Goal: Task Accomplishment & Management: Manage account settings

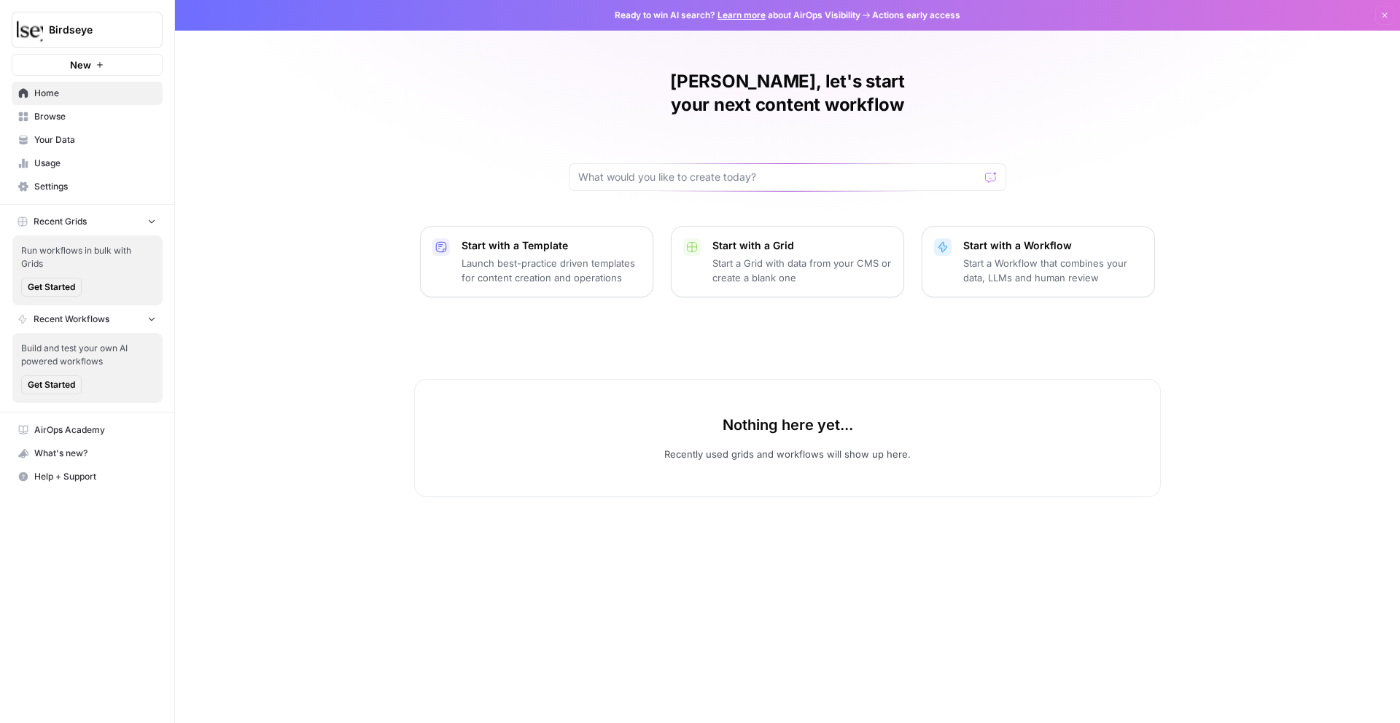
click at [71, 141] on span "Your Data" at bounding box center [95, 139] width 122 height 13
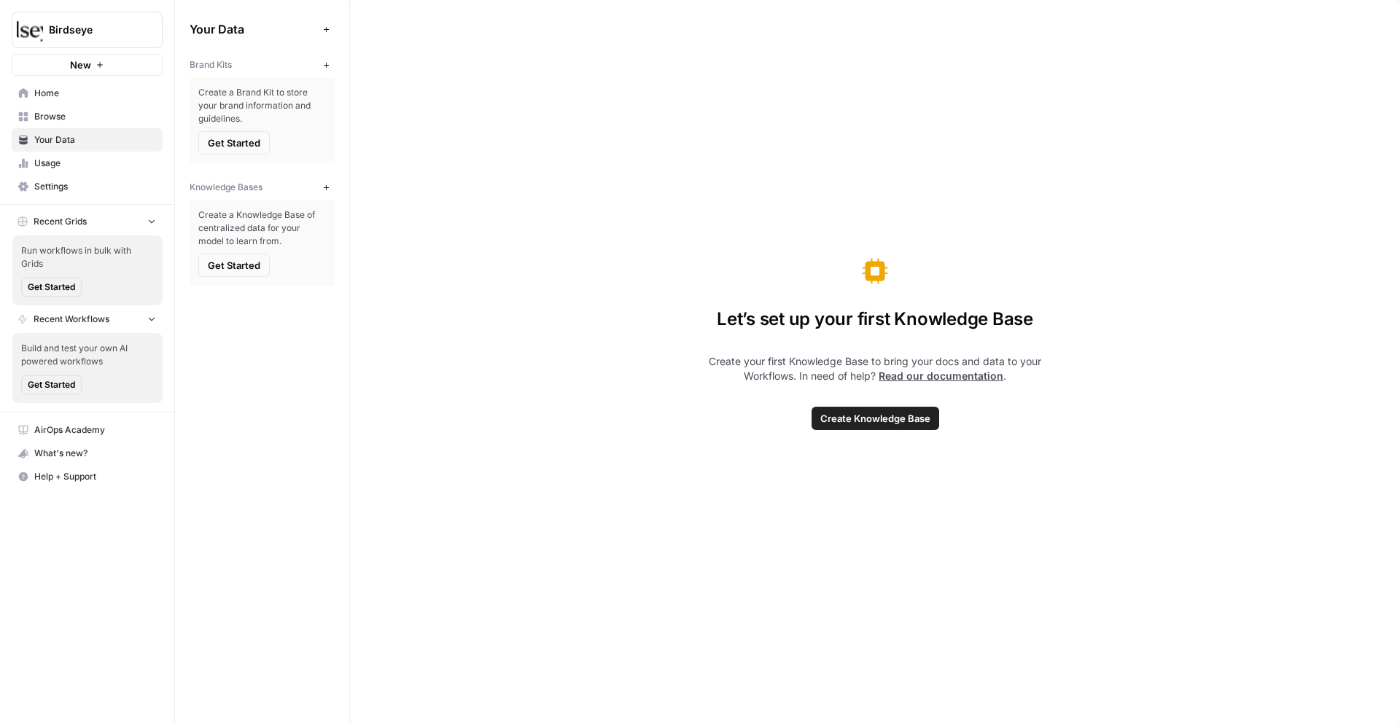
click at [71, 117] on span "Browse" at bounding box center [95, 116] width 122 height 13
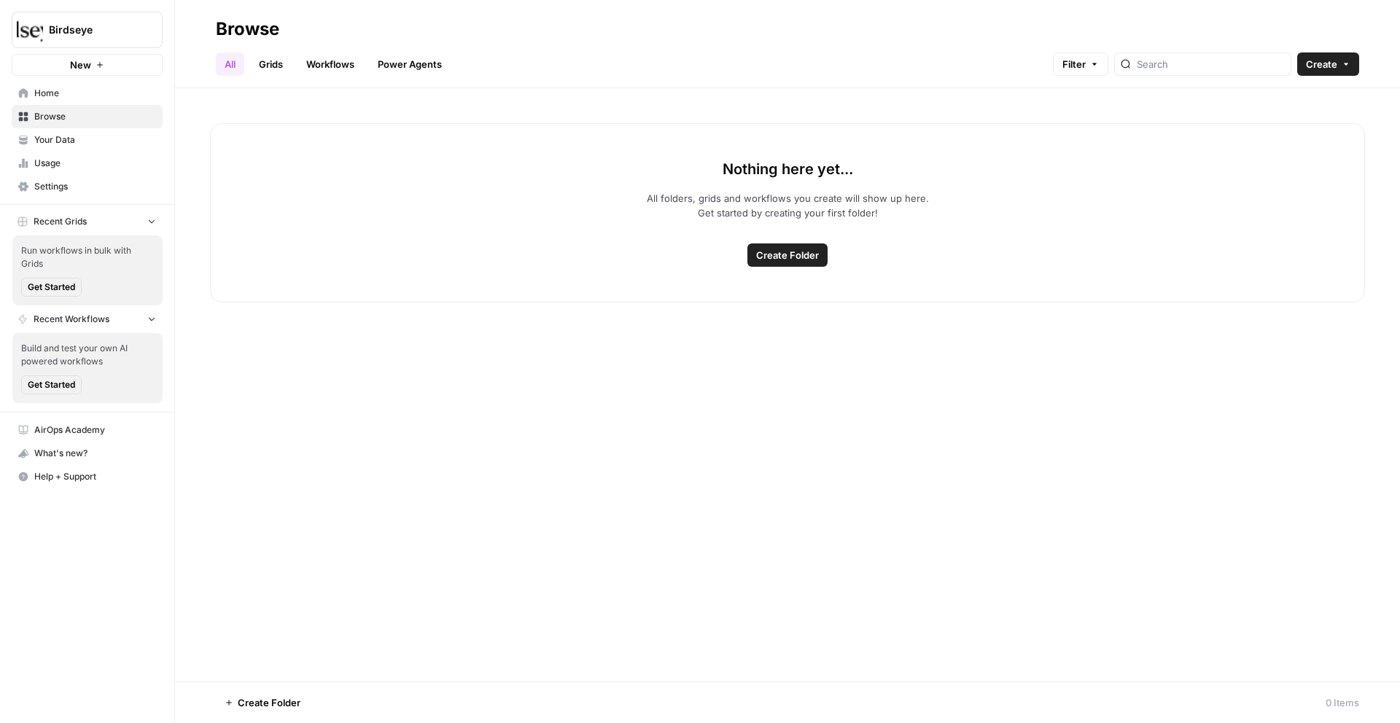
click at [76, 137] on span "Your Data" at bounding box center [95, 139] width 122 height 13
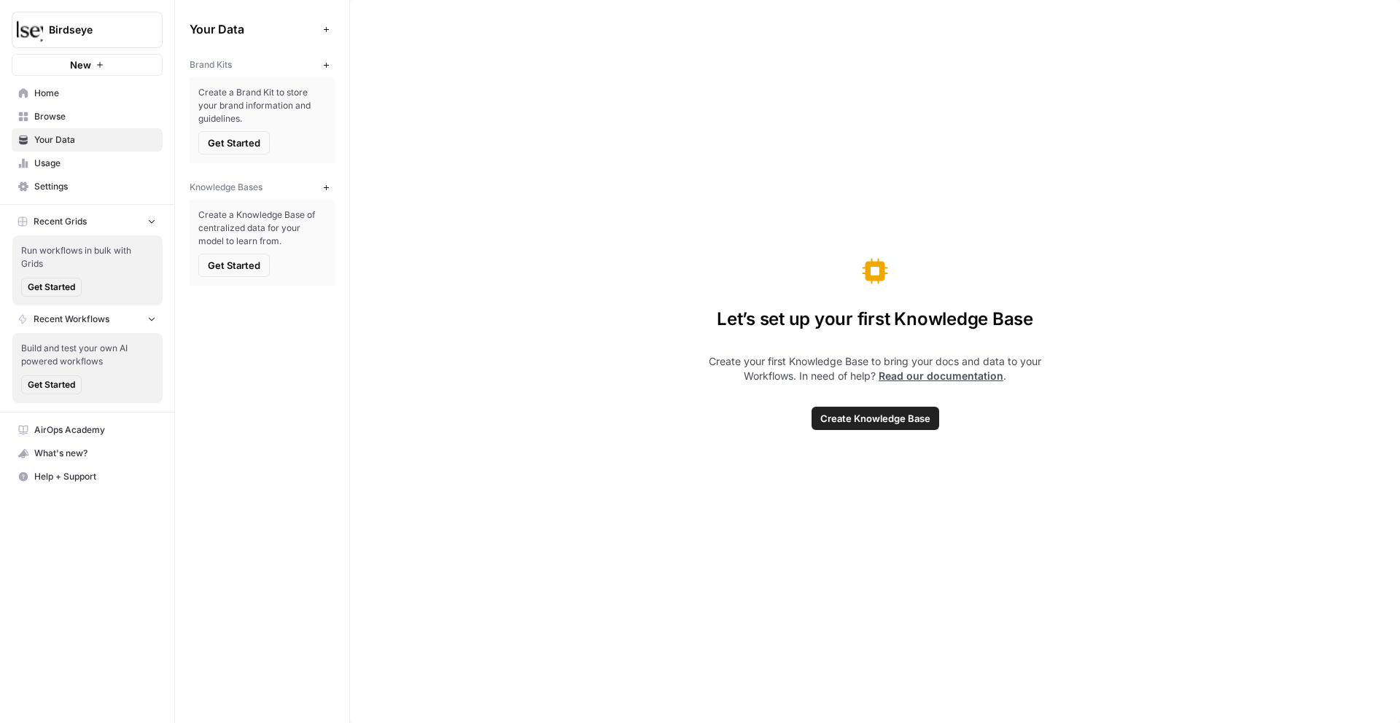
click at [265, 142] on button "Get Started" at bounding box center [233, 142] width 71 height 23
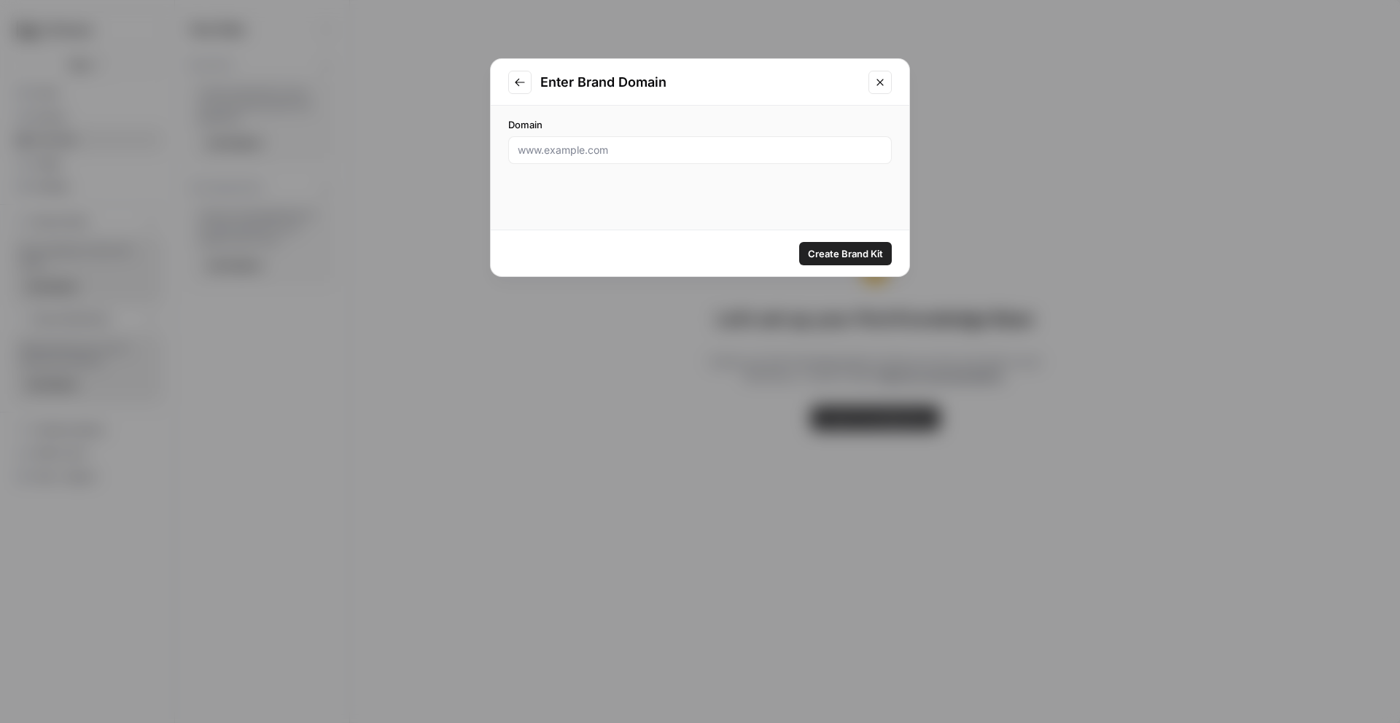
click at [604, 135] on div "Domain" at bounding box center [700, 140] width 384 height 47
click at [614, 155] on input "Domain" at bounding box center [700, 150] width 365 height 15
paste input "[URL][DOMAIN_NAME]"
type input "[URL][DOMAIN_NAME]"
click at [845, 245] on button "Create Brand Kit" at bounding box center [845, 253] width 93 height 23
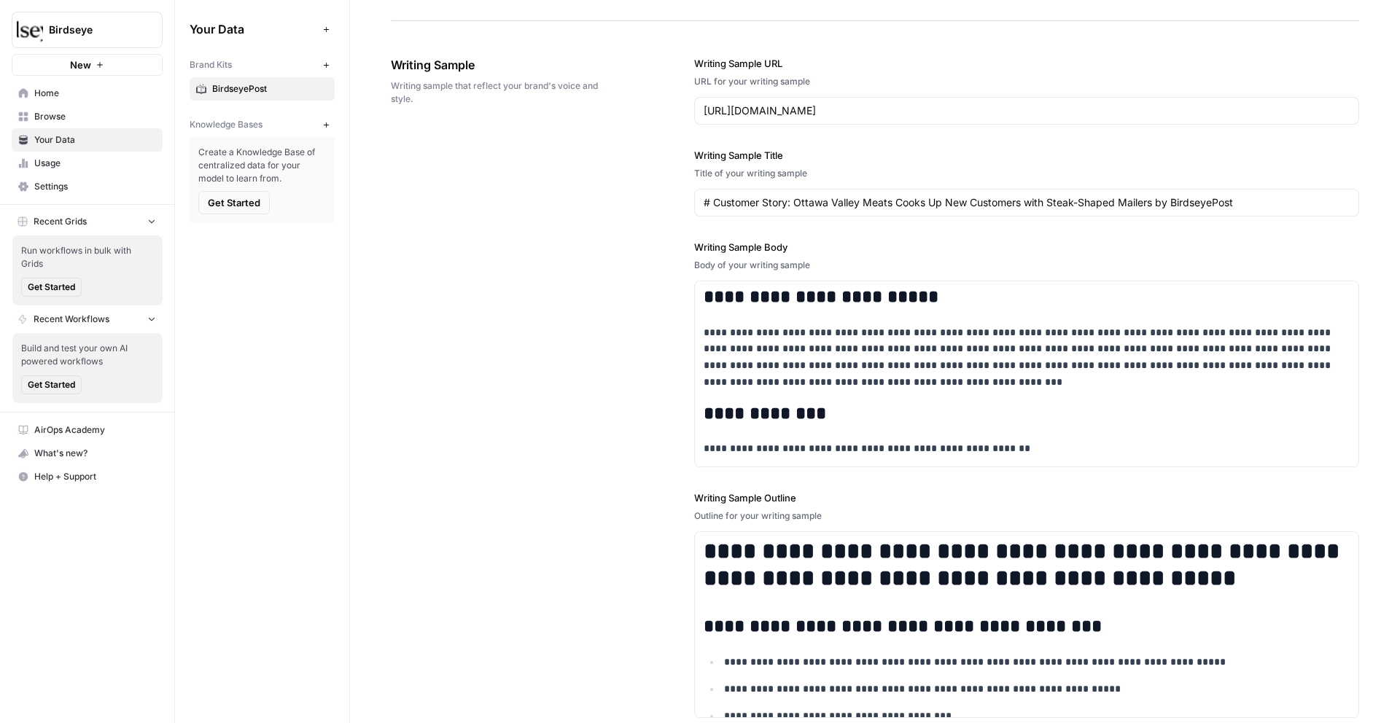
scroll to position [1580, 0]
click at [50, 106] on link "Browse" at bounding box center [87, 116] width 151 height 23
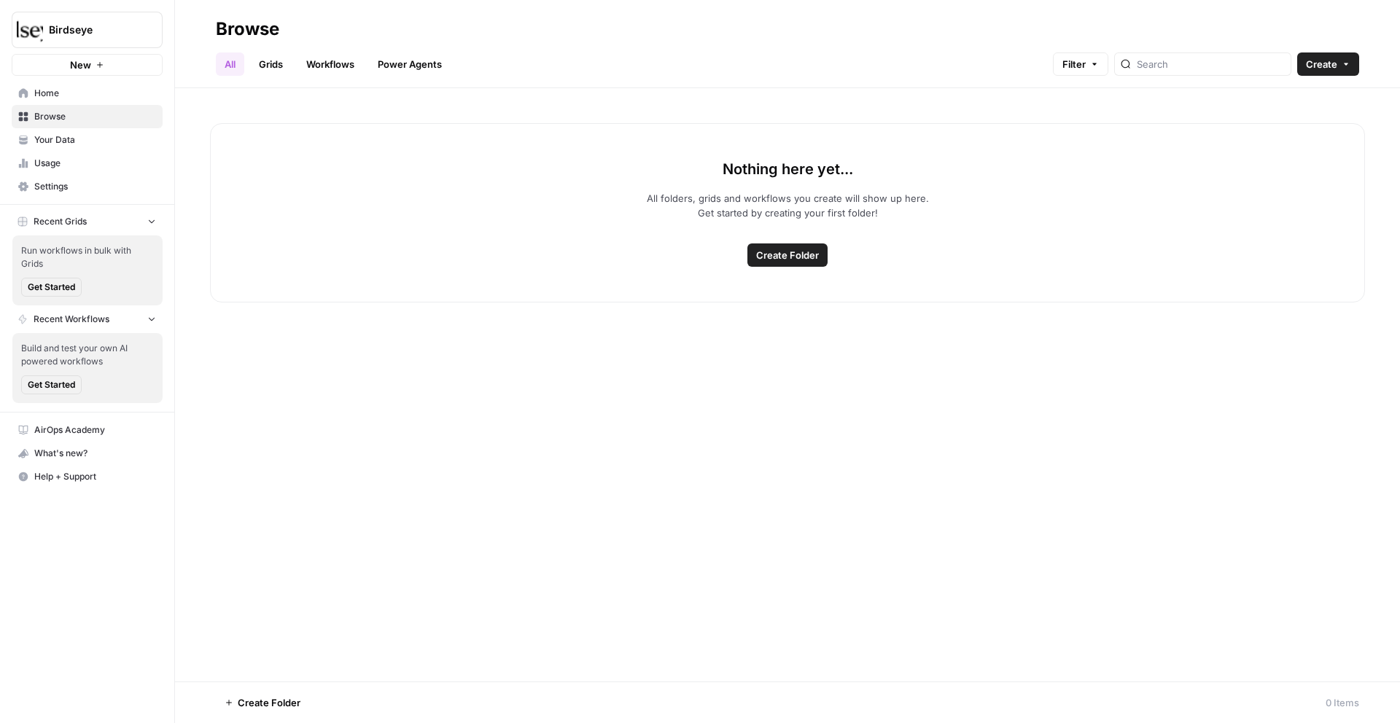
click at [90, 157] on span "Usage" at bounding box center [95, 163] width 122 height 13
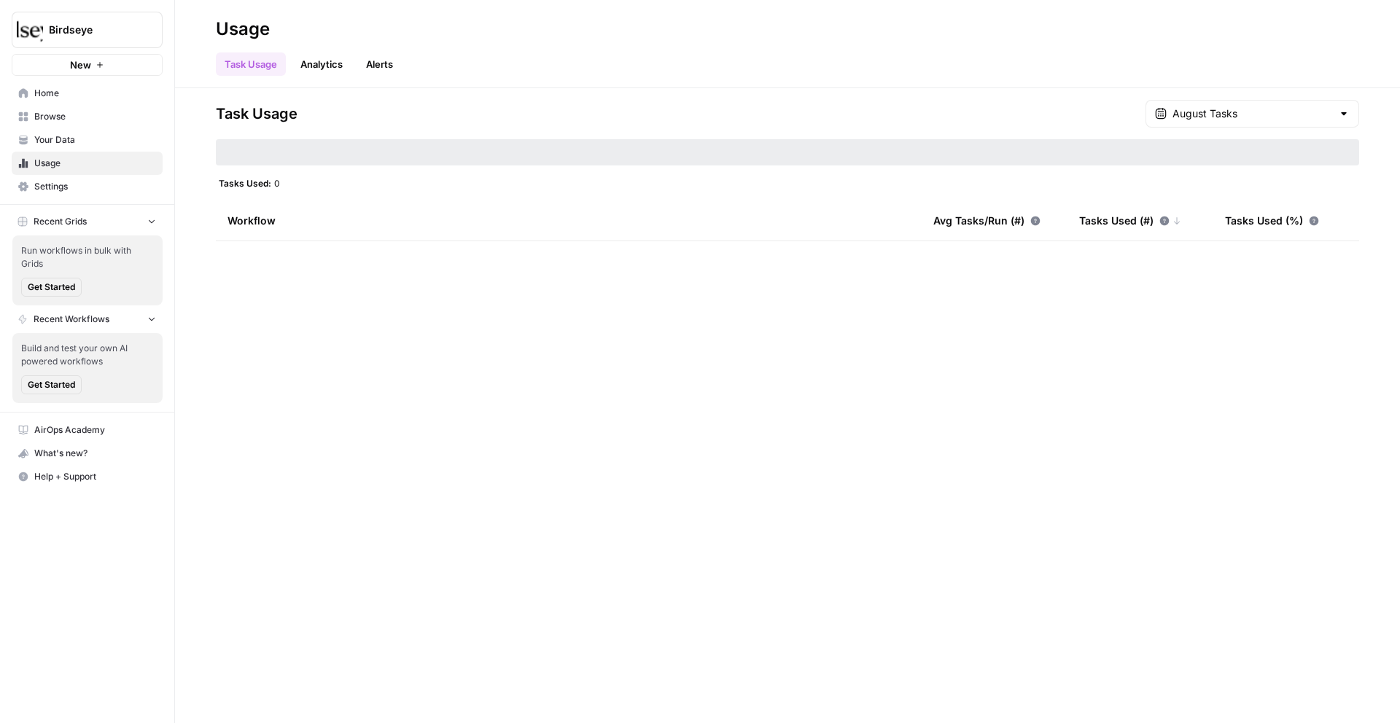
click at [93, 141] on span "Your Data" at bounding box center [95, 139] width 122 height 13
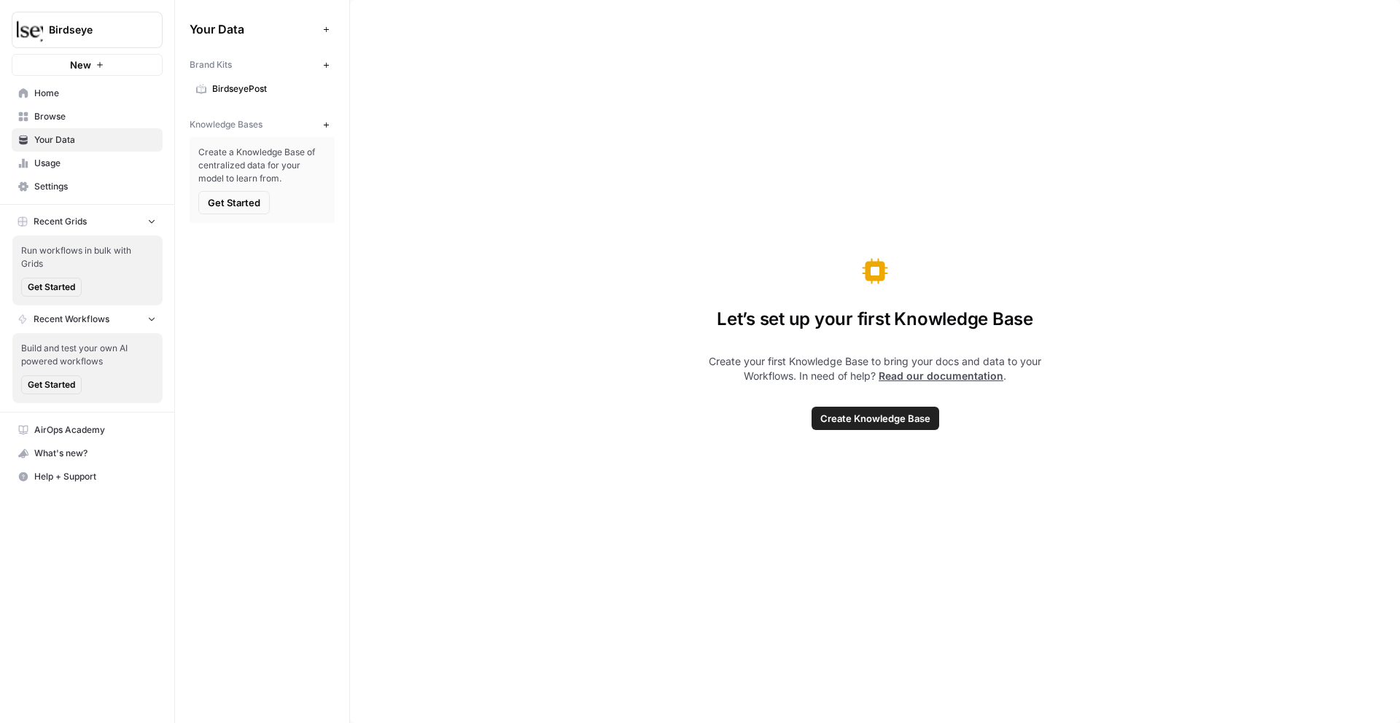
click at [100, 183] on span "Settings" at bounding box center [95, 186] width 122 height 13
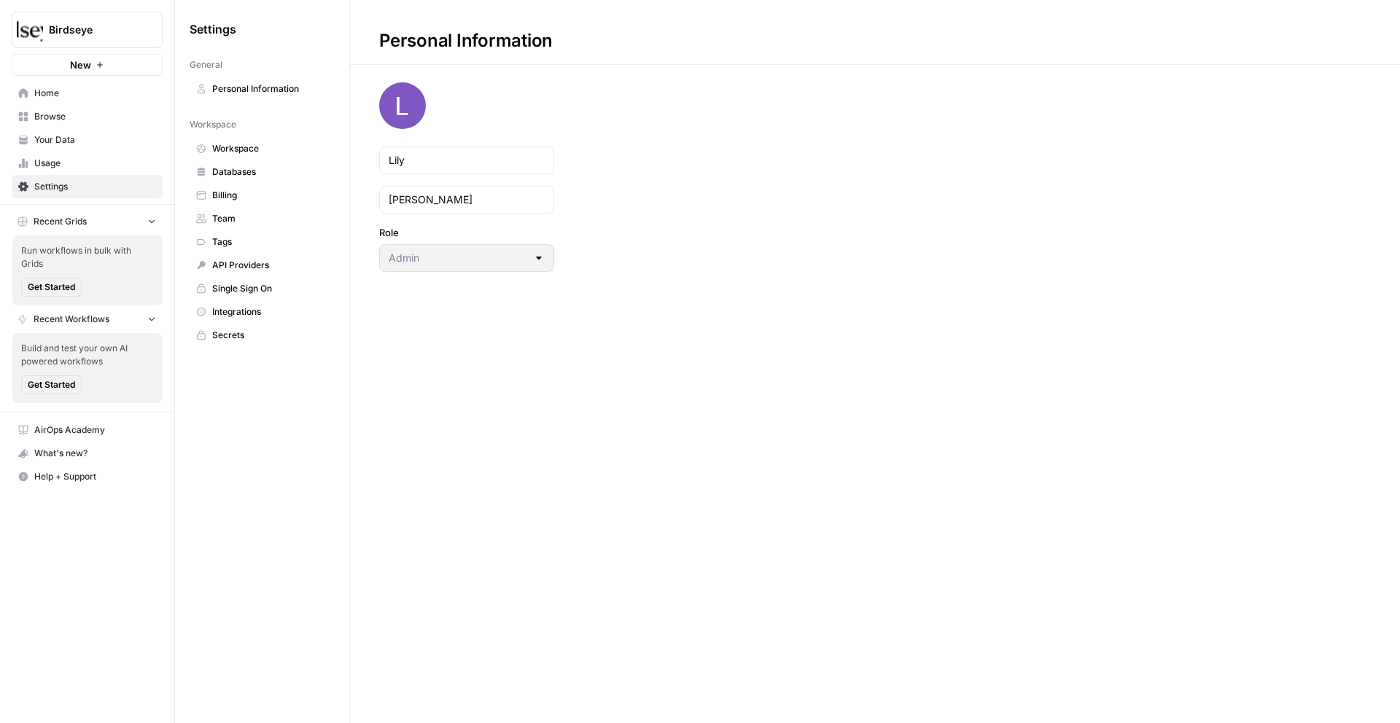
click at [249, 219] on span "Team" at bounding box center [270, 218] width 116 height 13
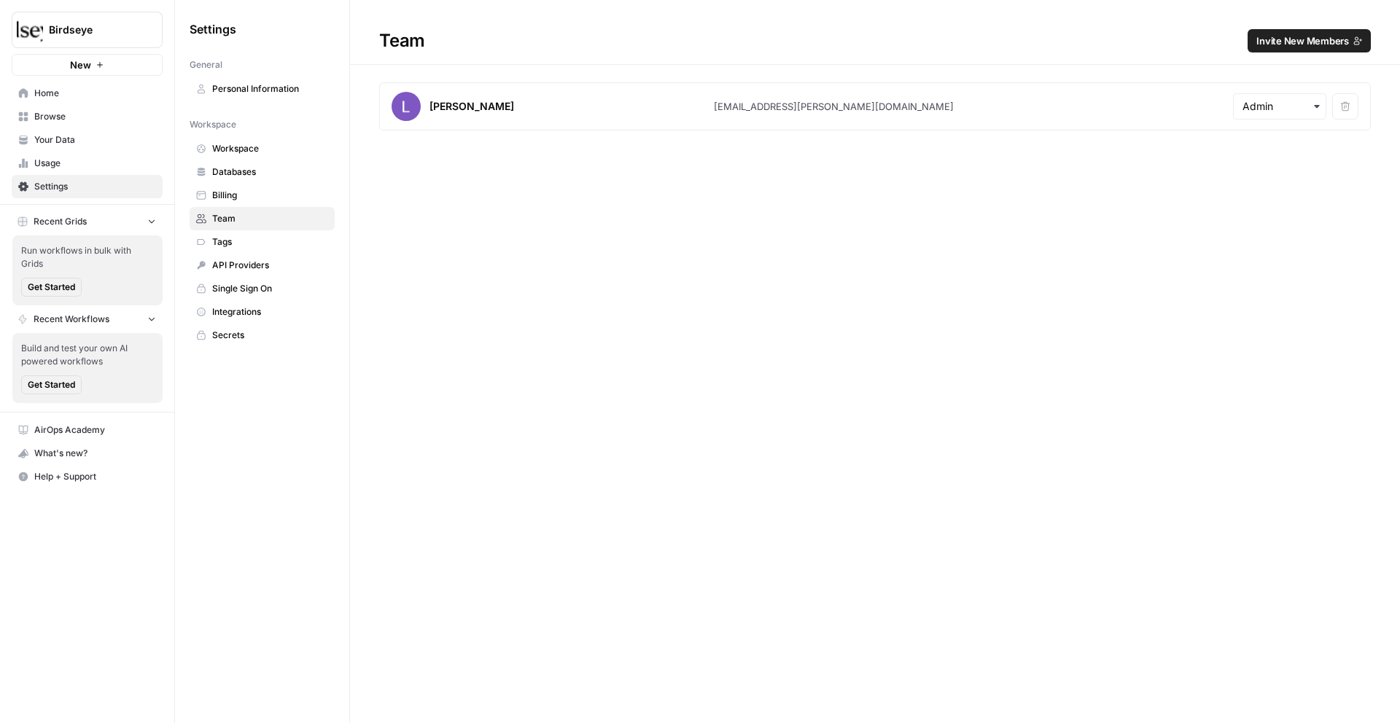
click at [1313, 44] on span "Invite New Members" at bounding box center [1303, 41] width 93 height 15
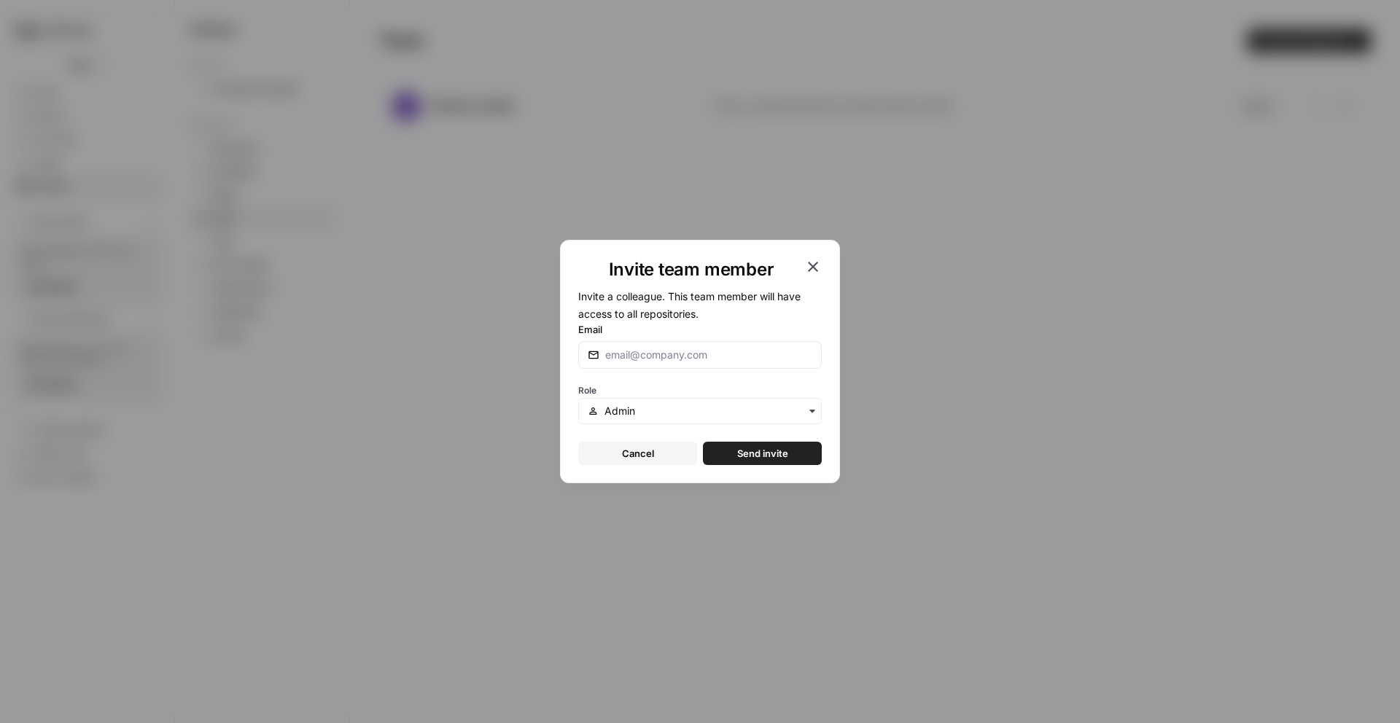
click at [668, 370] on form "Invite a colleague. This team member will have access to all repositories. Emai…" at bounding box center [700, 376] width 244 height 178
click at [649, 359] on input "Email" at bounding box center [708, 355] width 207 height 15
paste input "[PERSON_NAME][EMAIL_ADDRESS][DOMAIN_NAME]"
type input "[PERSON_NAME][EMAIL_ADDRESS][DOMAIN_NAME]"
click at [741, 419] on div "button" at bounding box center [700, 411] width 244 height 26
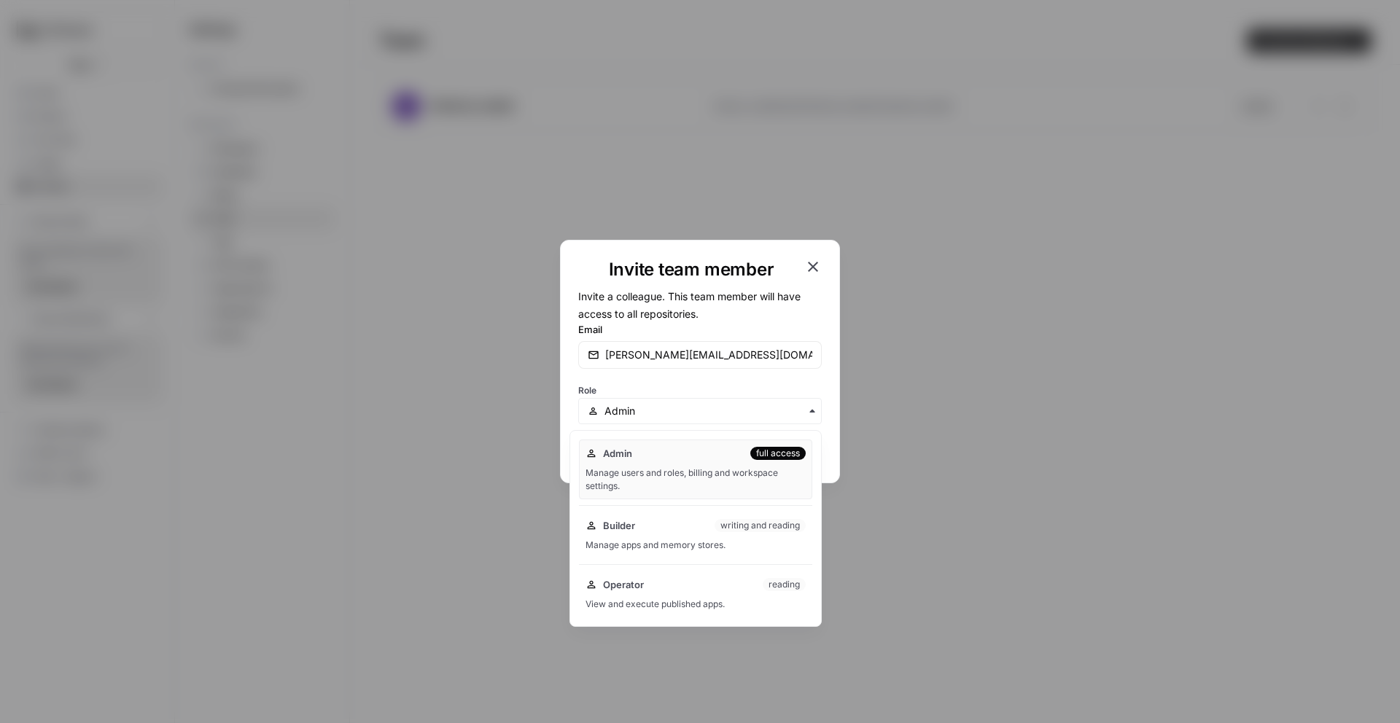
click at [908, 374] on div "Invite team member Invite a colleague. This team member will have access to all…" at bounding box center [700, 361] width 1400 height 723
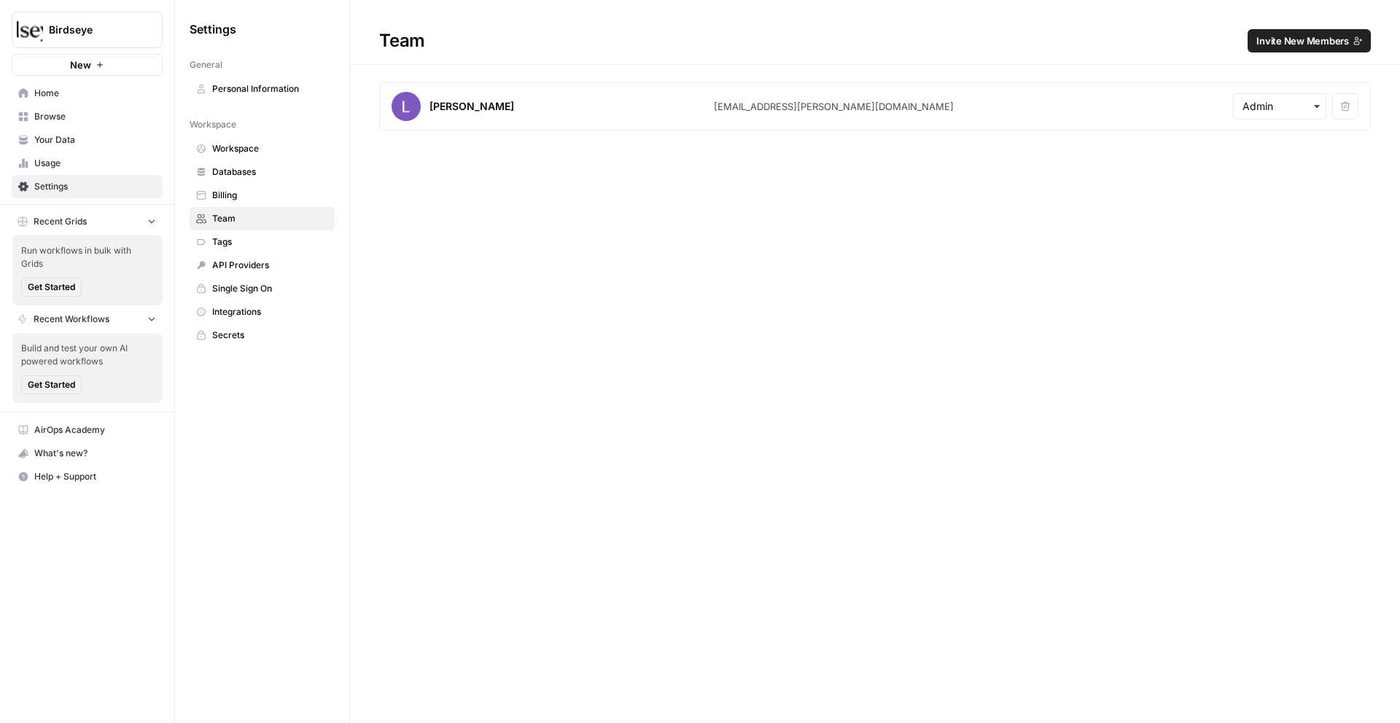
click at [1309, 42] on span "Invite New Members" at bounding box center [1303, 41] width 93 height 15
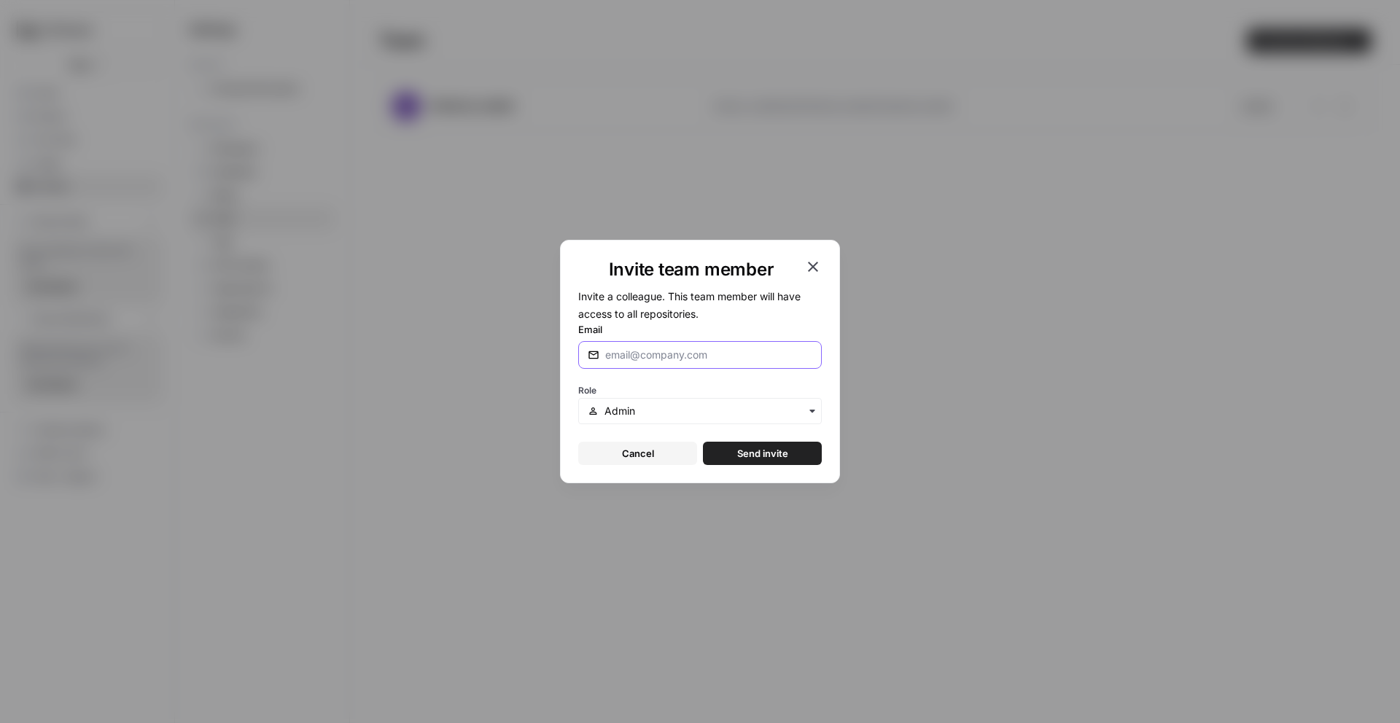
click at [714, 353] on input "Email" at bounding box center [708, 355] width 207 height 15
paste input "[PERSON_NAME][EMAIL_ADDRESS][DOMAIN_NAME]"
type input "[PERSON_NAME][EMAIL_ADDRESS][DOMAIN_NAME]"
click at [762, 454] on span "Send invite" at bounding box center [762, 453] width 51 height 15
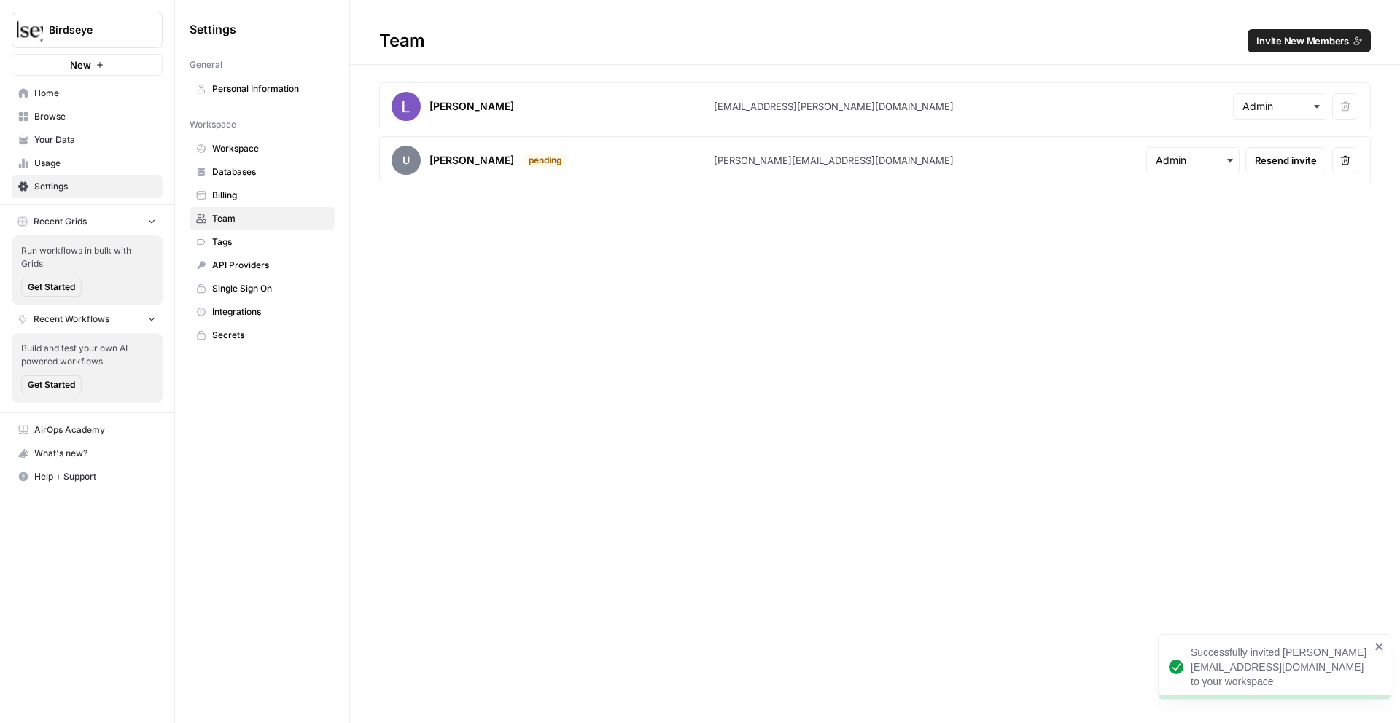
click at [104, 93] on span "Home" at bounding box center [95, 93] width 122 height 13
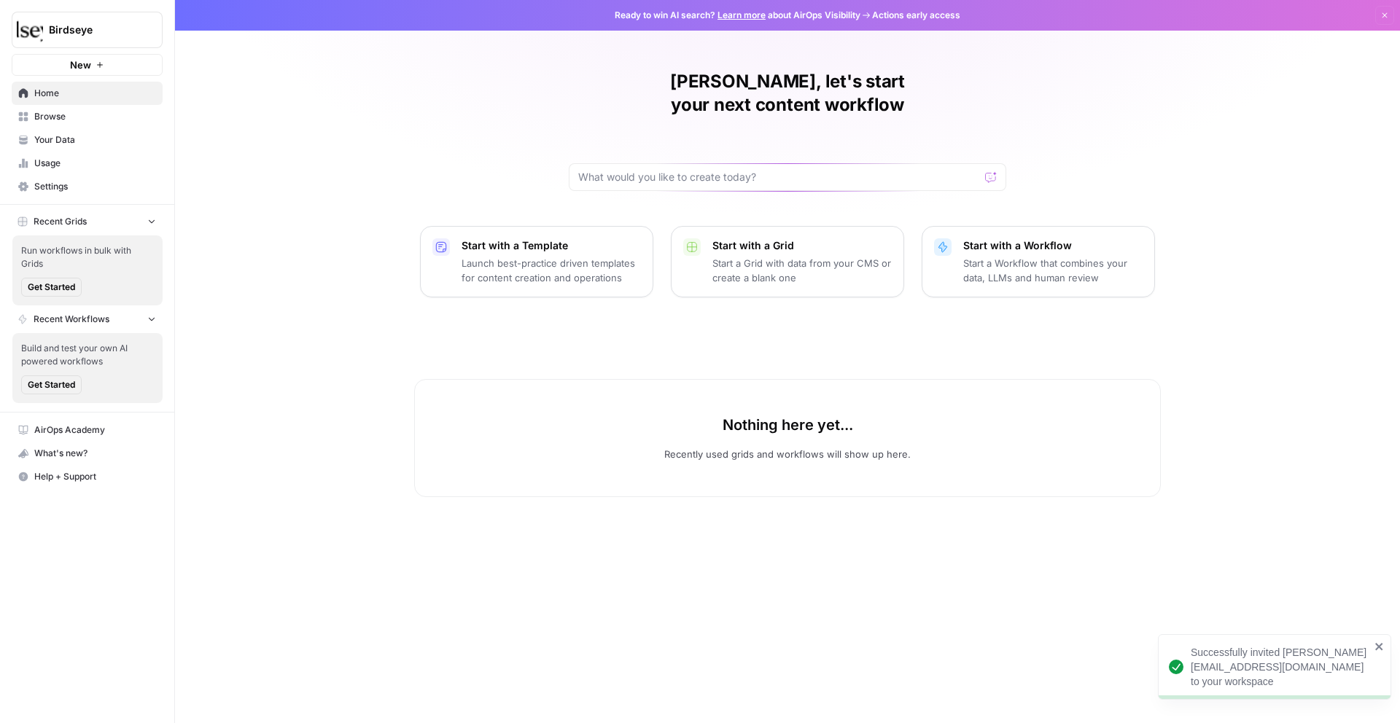
click at [101, 111] on span "Browse" at bounding box center [95, 116] width 122 height 13
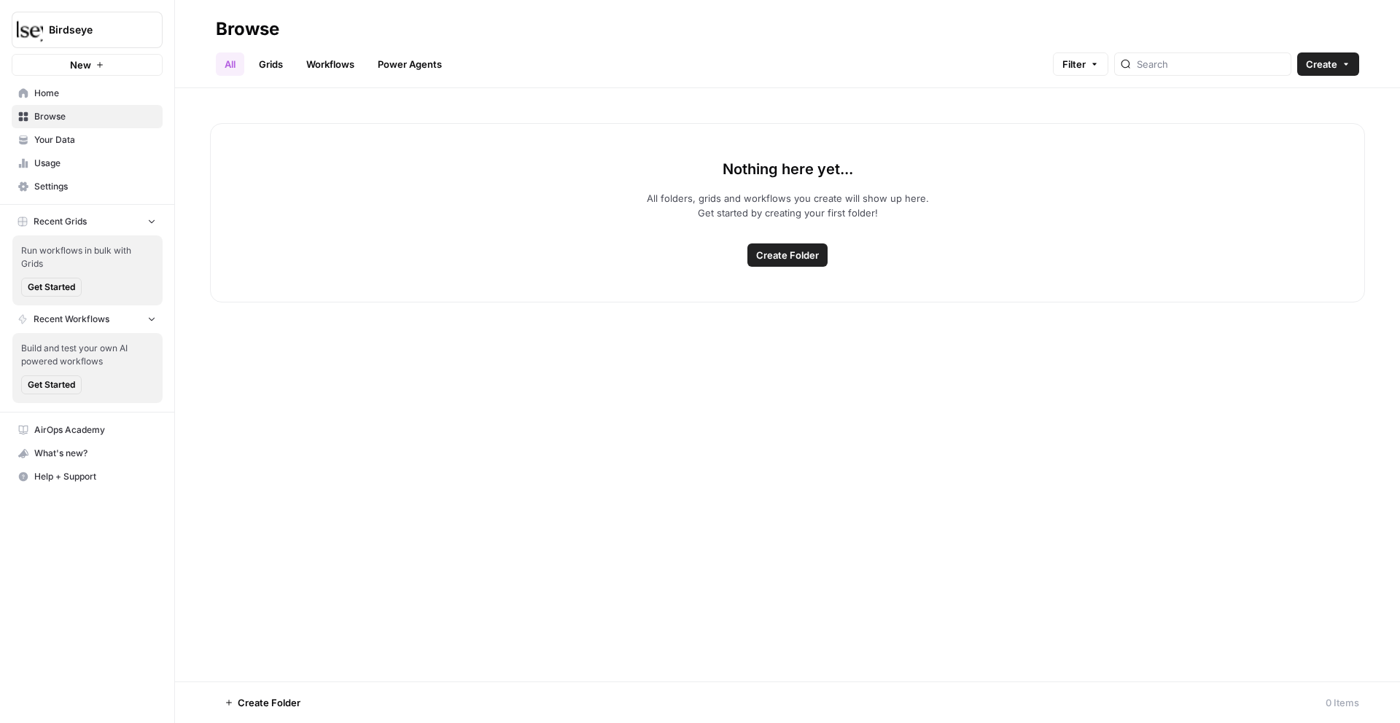
click at [85, 90] on span "Home" at bounding box center [95, 93] width 122 height 13
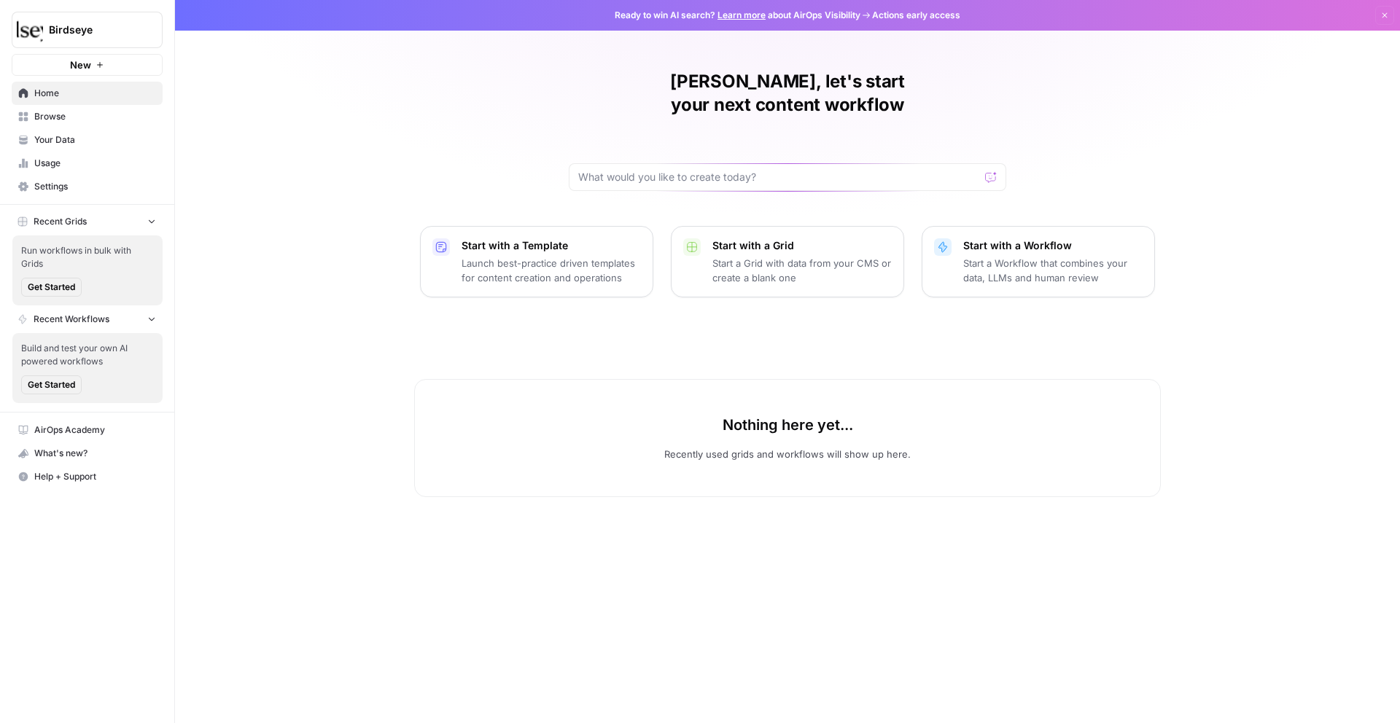
click at [101, 37] on button "Birdseye" at bounding box center [87, 30] width 151 height 36
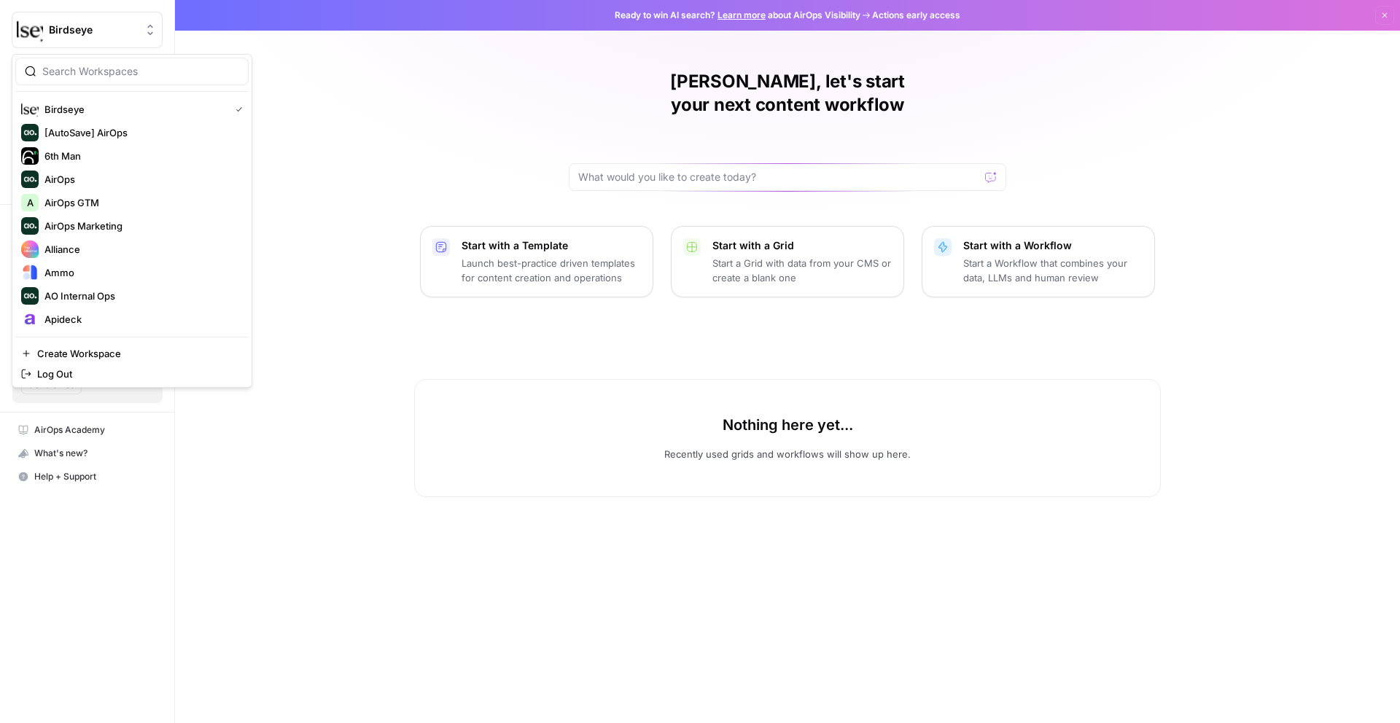
click at [352, 113] on div "[PERSON_NAME], let's start your next content workflow Start with a Template Lau…" at bounding box center [787, 361] width 1225 height 723
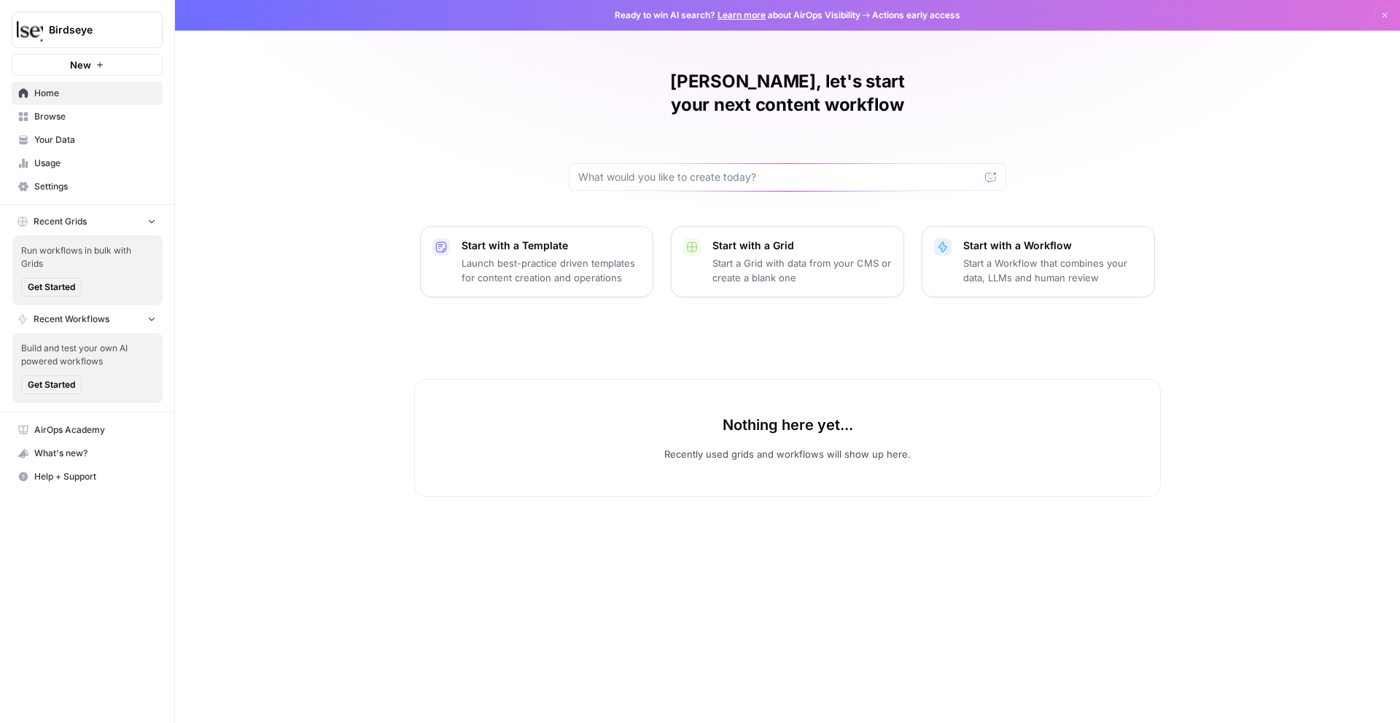
click at [85, 136] on span "Your Data" at bounding box center [95, 139] width 122 height 13
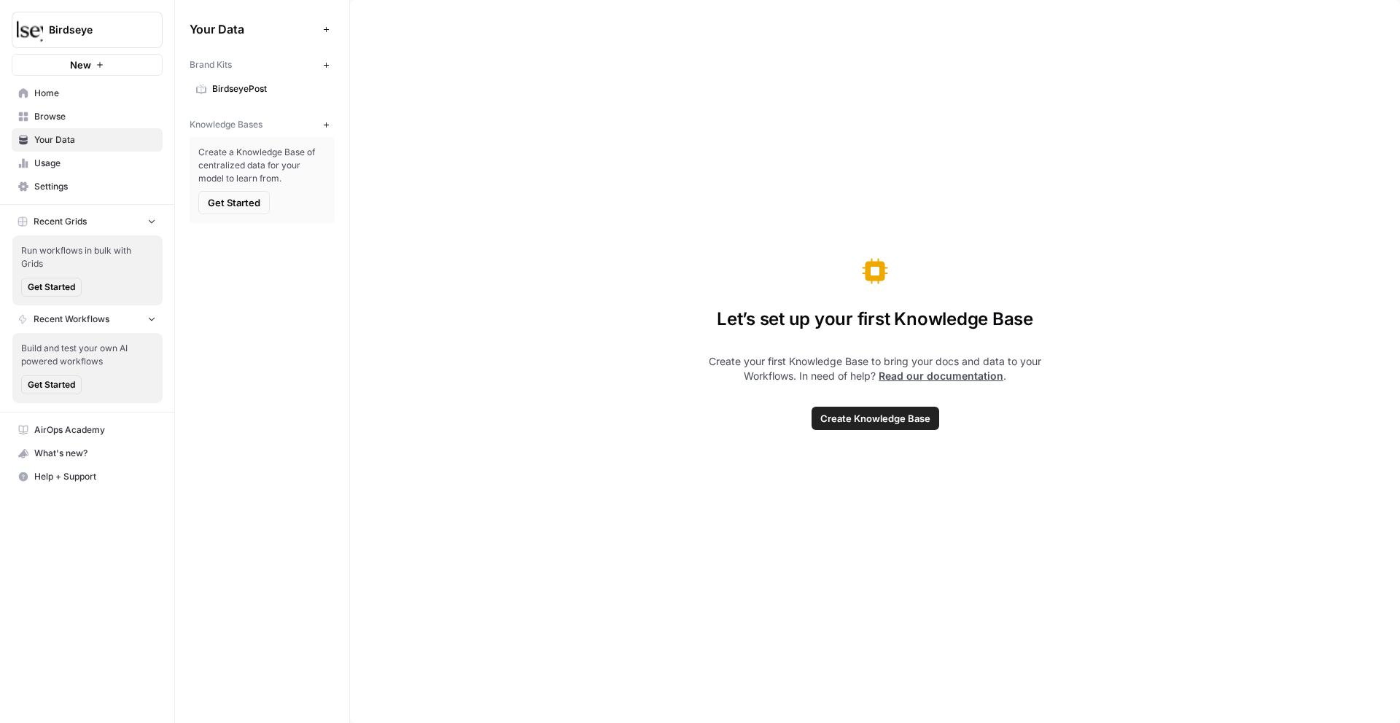
click at [73, 113] on span "Browse" at bounding box center [95, 116] width 122 height 13
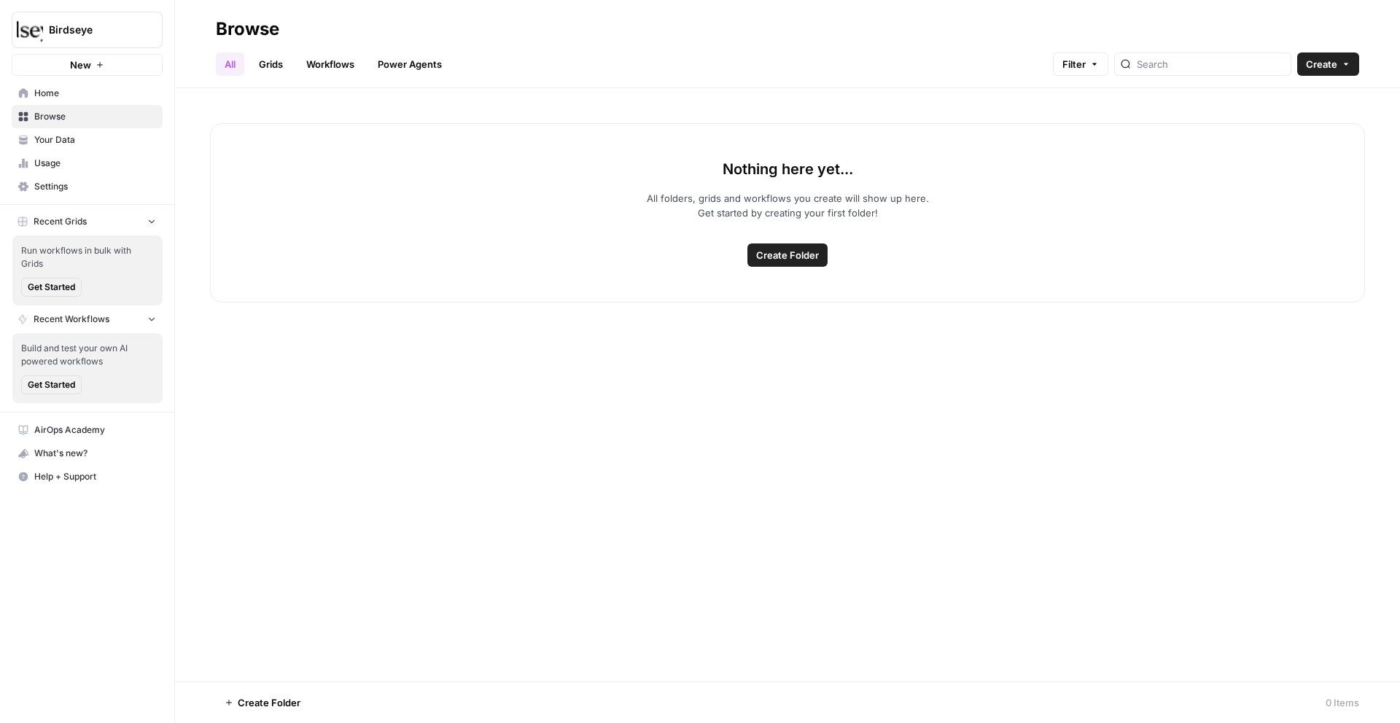
click at [80, 184] on span "Settings" at bounding box center [95, 186] width 122 height 13
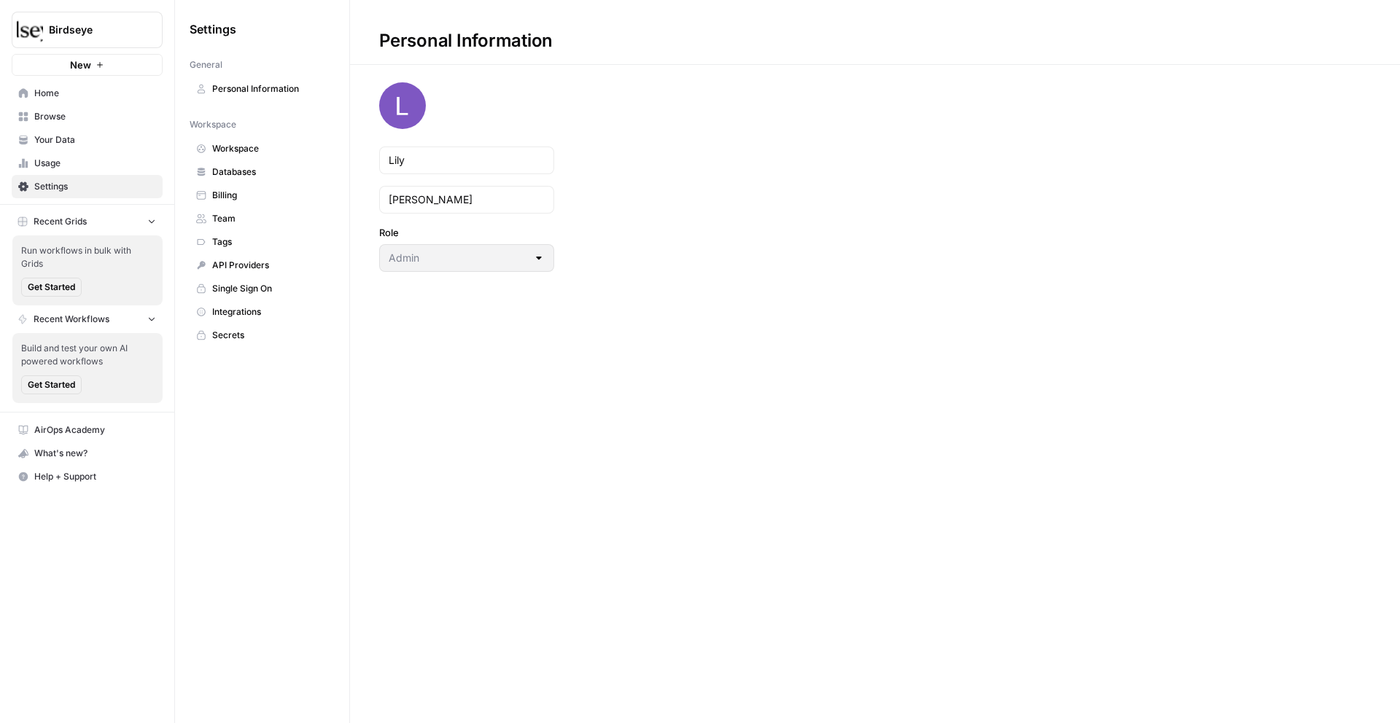
click at [246, 212] on span "Team" at bounding box center [270, 218] width 116 height 13
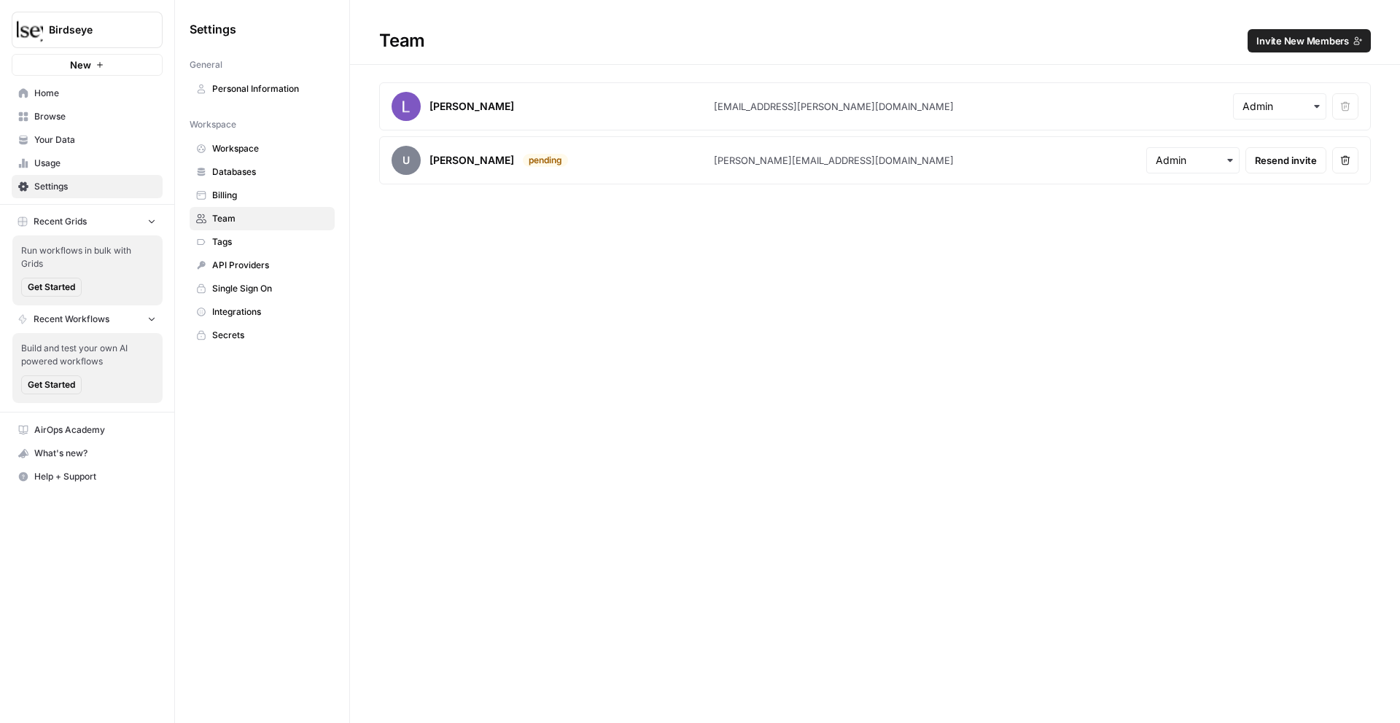
click at [68, 453] on div "What's new?" at bounding box center [87, 454] width 150 height 22
click at [103, 453] on div "What's new?" at bounding box center [87, 454] width 150 height 22
click at [78, 432] on span "AirOps Academy" at bounding box center [95, 430] width 122 height 13
click at [90, 449] on div "What's new?" at bounding box center [87, 454] width 150 height 22
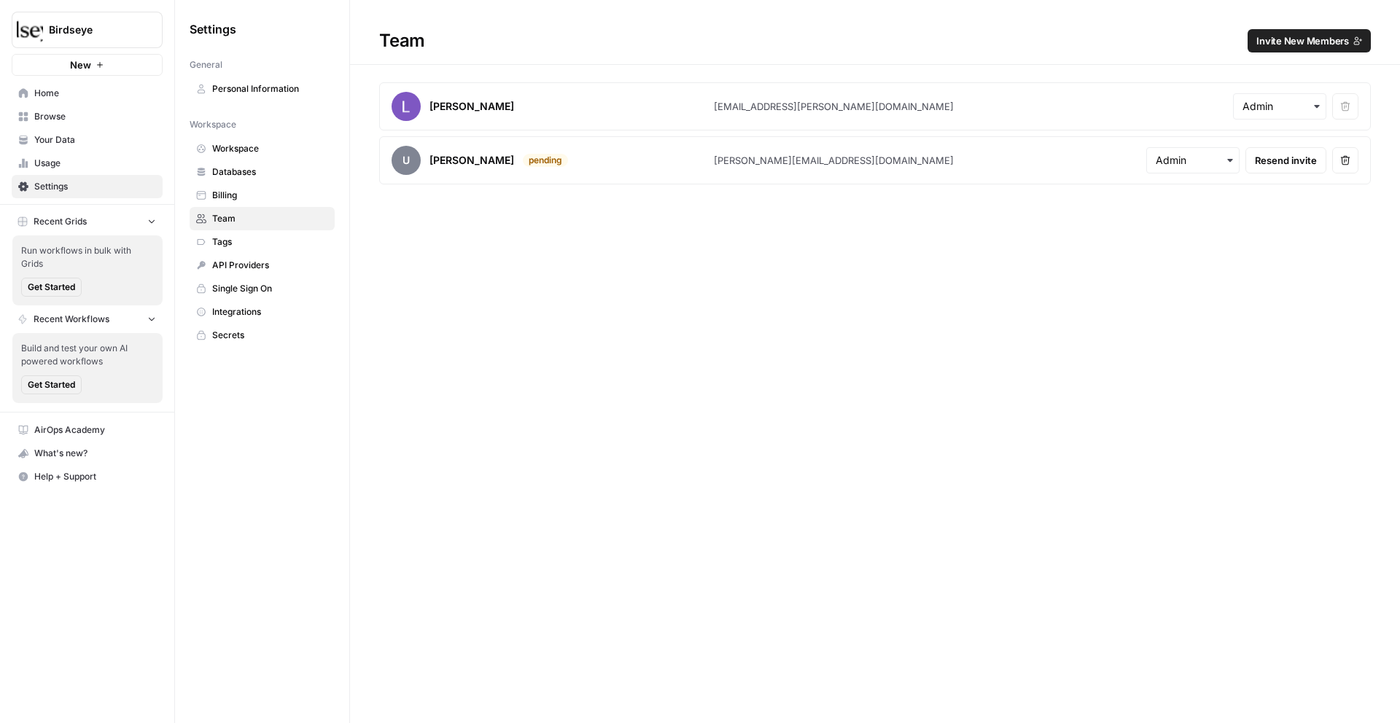
click at [90, 449] on div "What's new?" at bounding box center [87, 454] width 150 height 22
click at [111, 477] on span "Help + Support" at bounding box center [95, 476] width 122 height 13
click at [93, 460] on div "What's new?" at bounding box center [87, 454] width 150 height 22
click at [98, 95] on span "Home" at bounding box center [95, 93] width 122 height 13
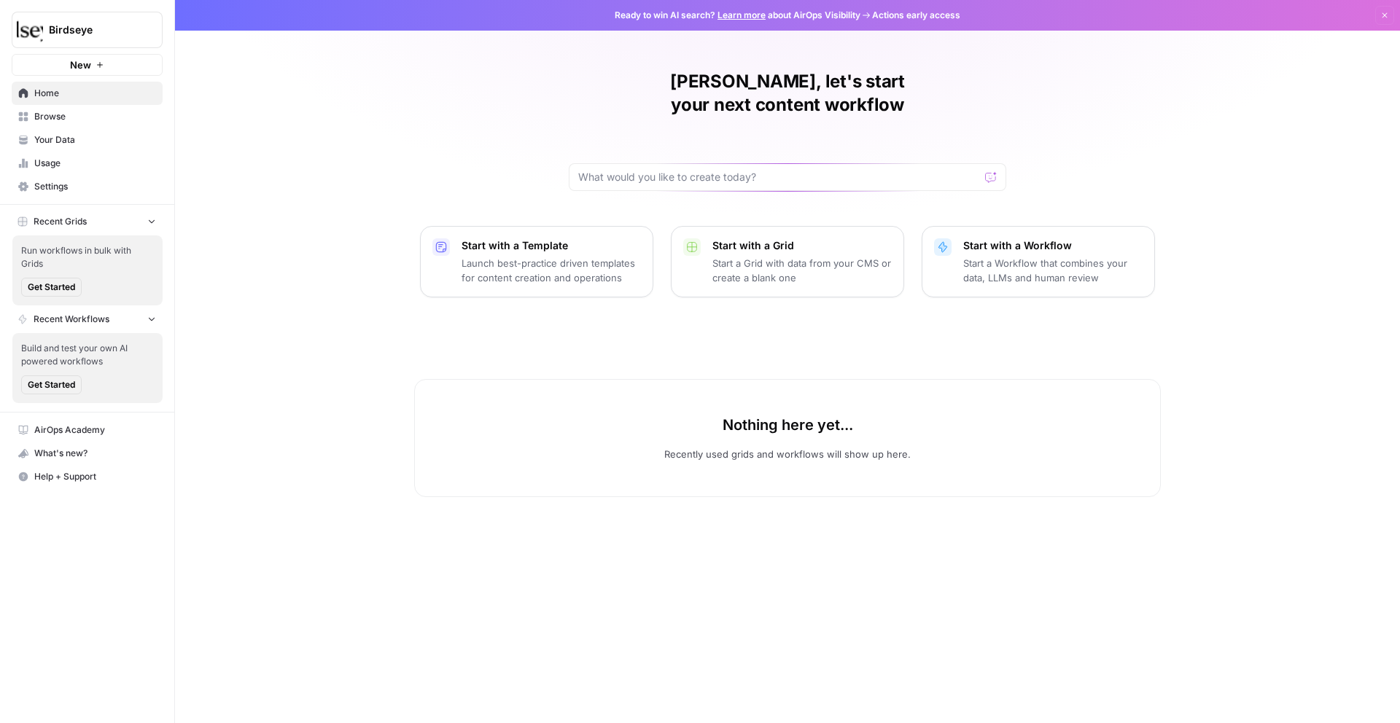
click at [92, 120] on span "Browse" at bounding box center [95, 116] width 122 height 13
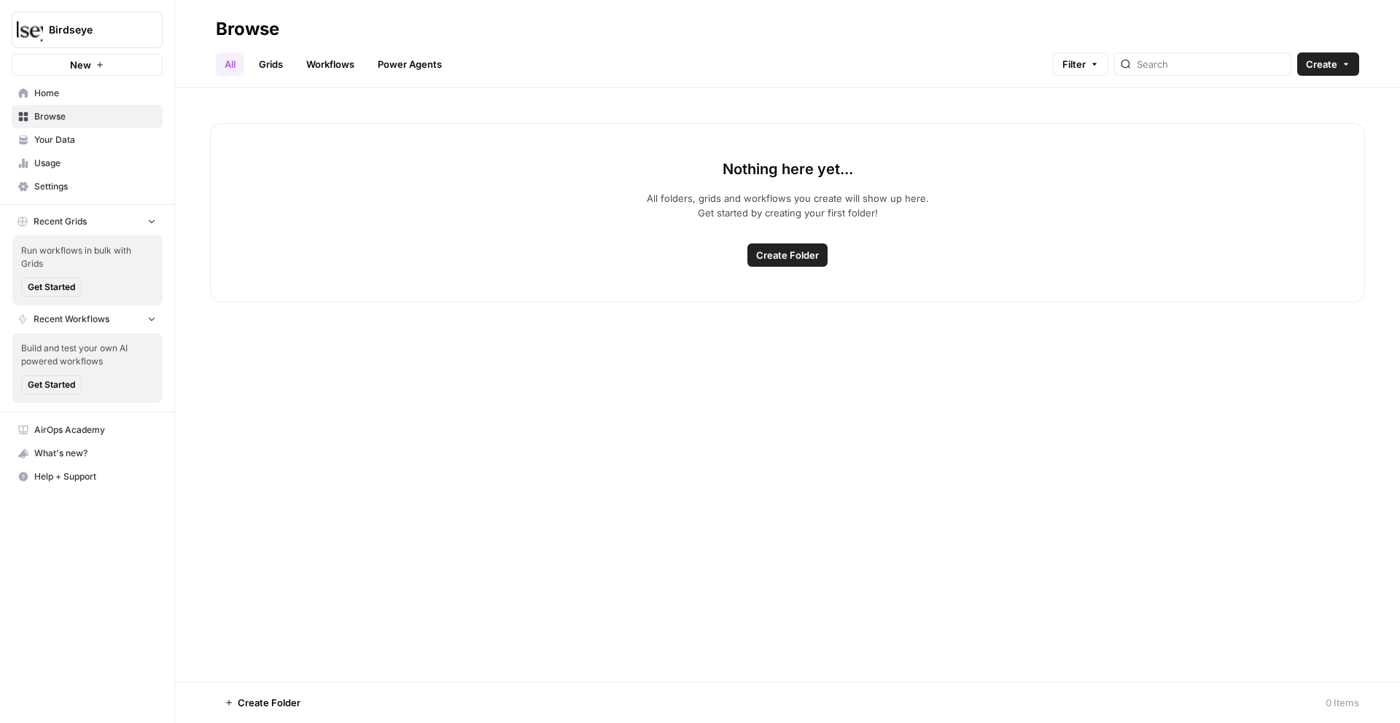
click at [91, 153] on link "Usage" at bounding box center [87, 163] width 151 height 23
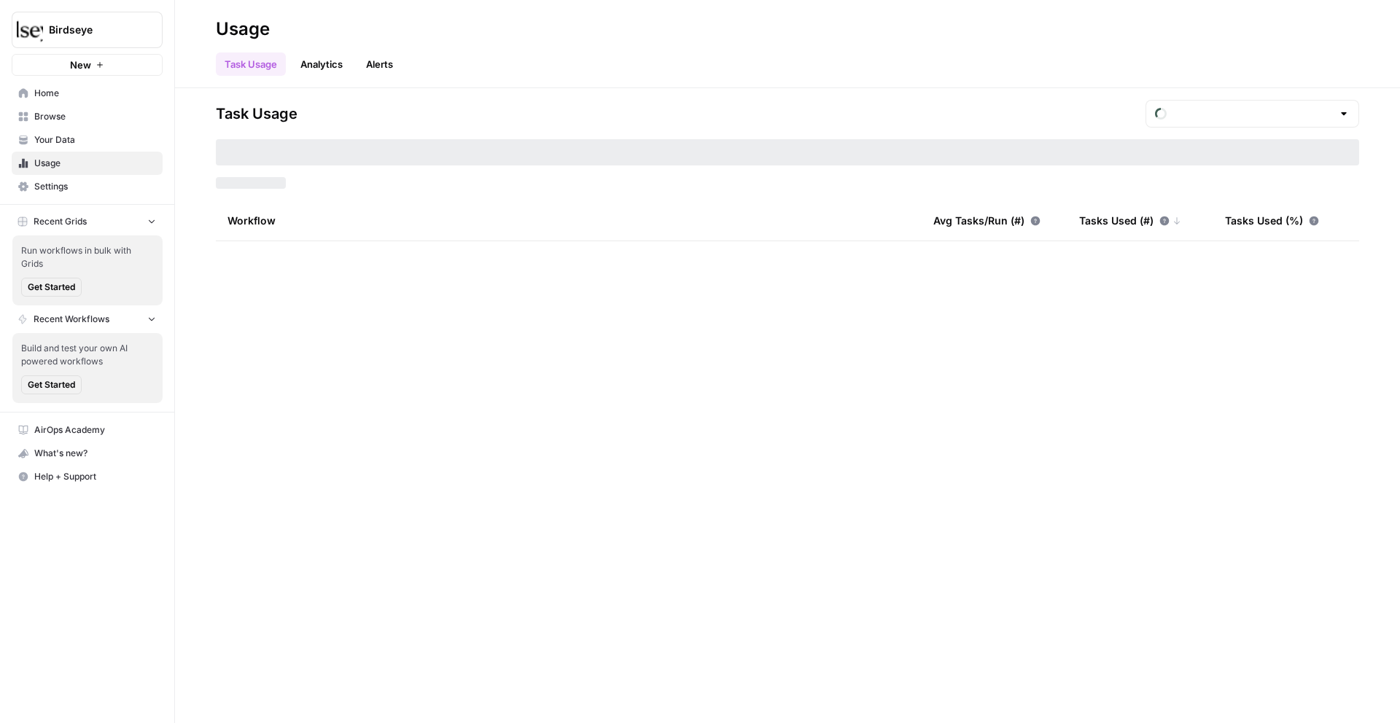
type input "August Tasks"
click at [325, 78] on header "Usage Task Usage Analytics Alerts" at bounding box center [787, 44] width 1225 height 88
click at [321, 71] on link "Analytics" at bounding box center [322, 64] width 60 height 23
